Goal: Check status: Check status

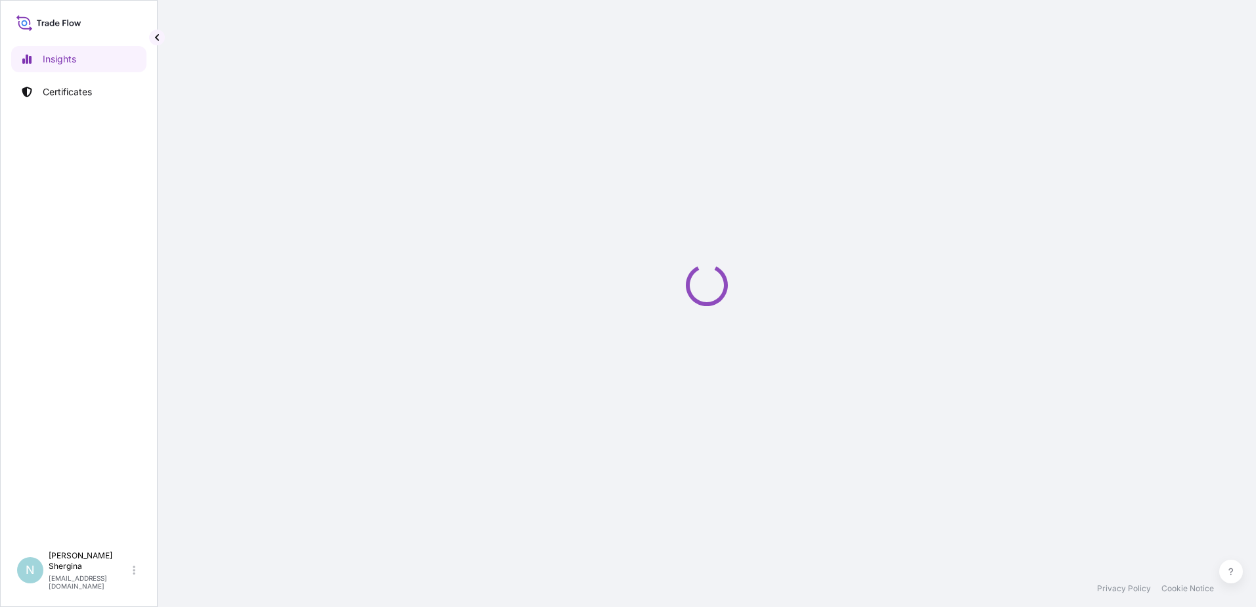
select select "2025"
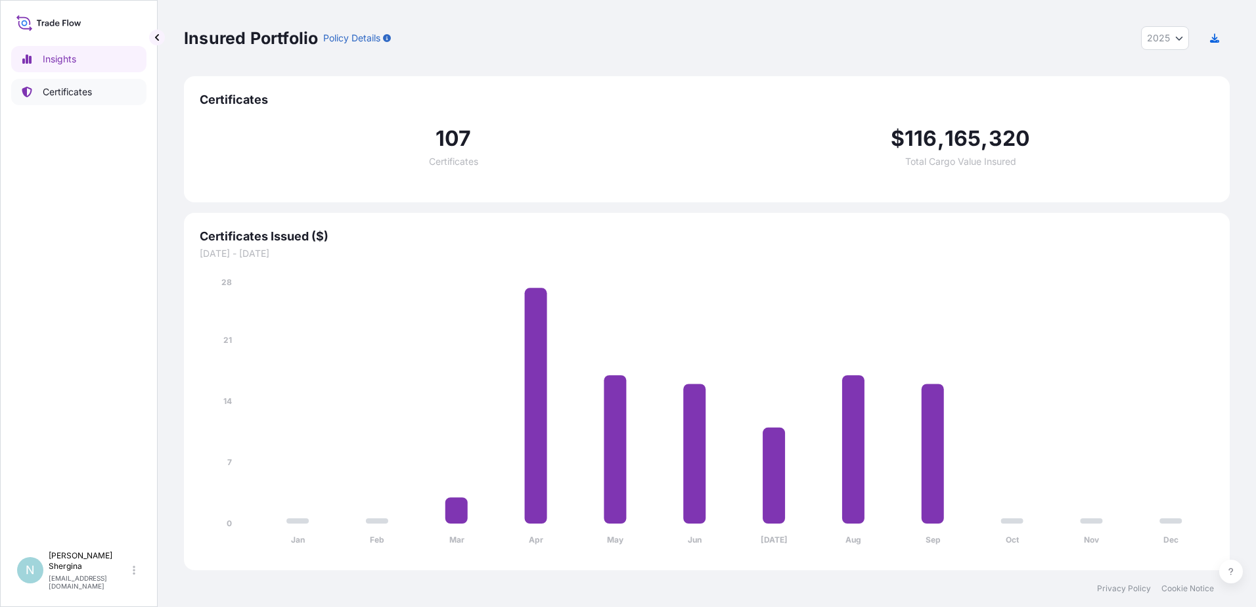
click at [71, 87] on p "Certificates" at bounding box center [67, 91] width 49 height 13
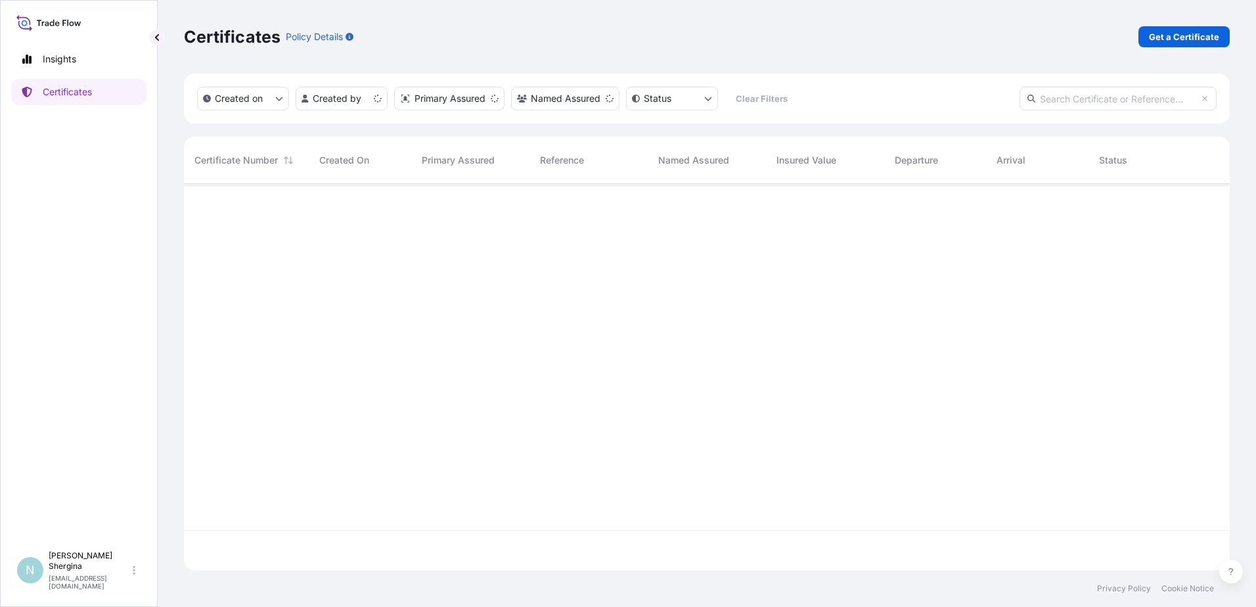
scroll to position [383, 1036]
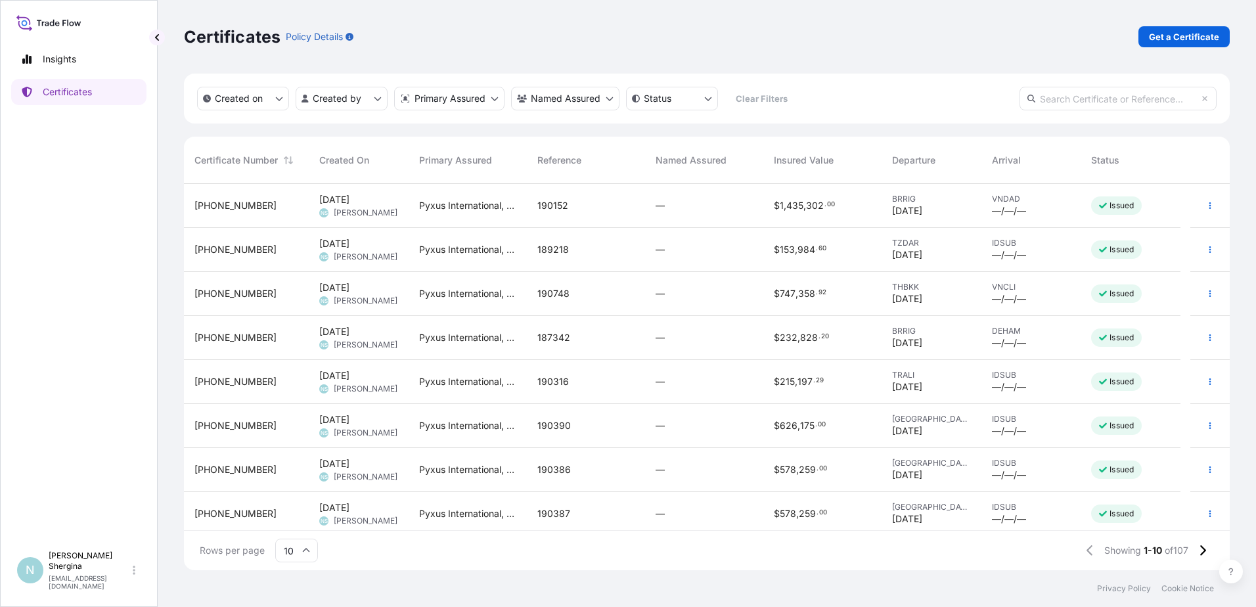
click at [1075, 95] on input "text" at bounding box center [1117, 99] width 197 height 24
paste input "189834"
type input "189834"
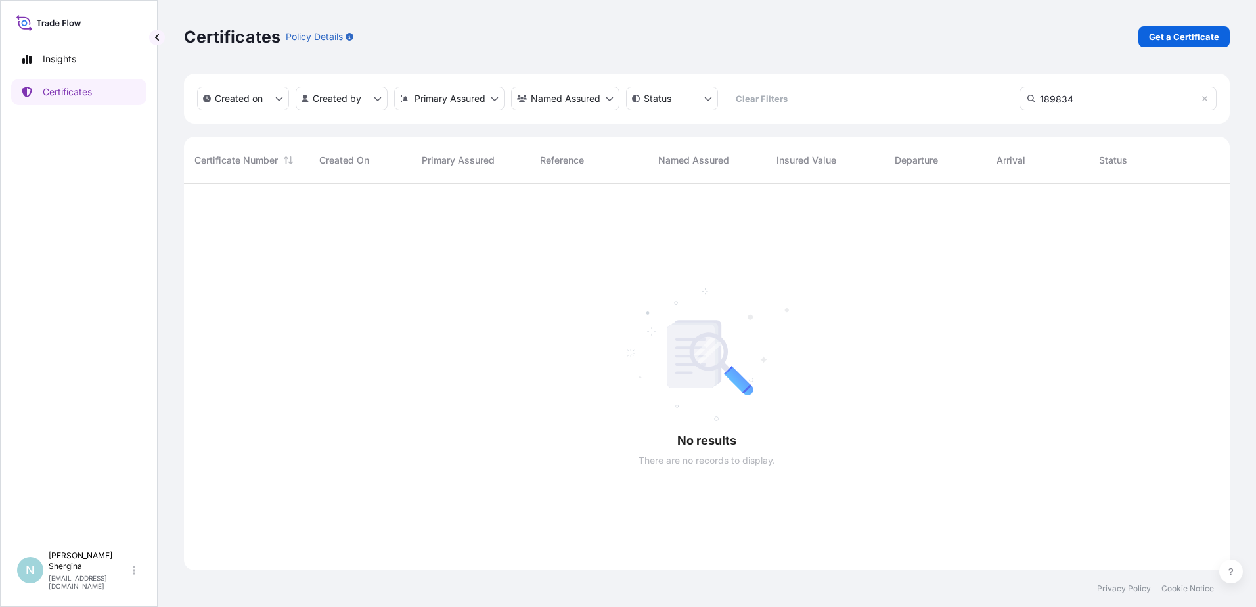
scroll to position [424, 1036]
click at [1047, 301] on div at bounding box center [706, 377] width 1045 height 386
click at [1068, 41] on div "Certificates Policy Details Get a Certificate" at bounding box center [706, 36] width 1045 height 21
